Goal: Navigation & Orientation: Go to known website

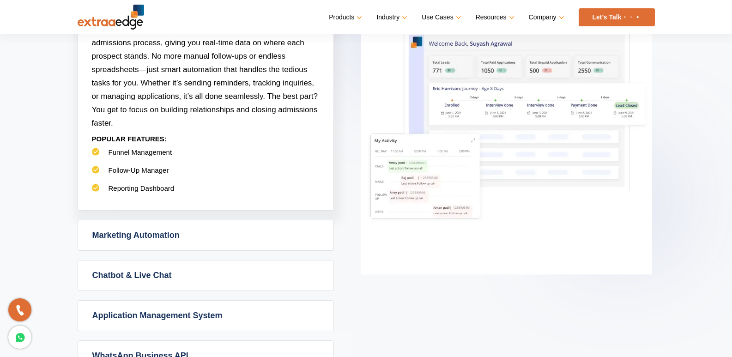
scroll to position [508, 0]
